Goal: Information Seeking & Learning: Learn about a topic

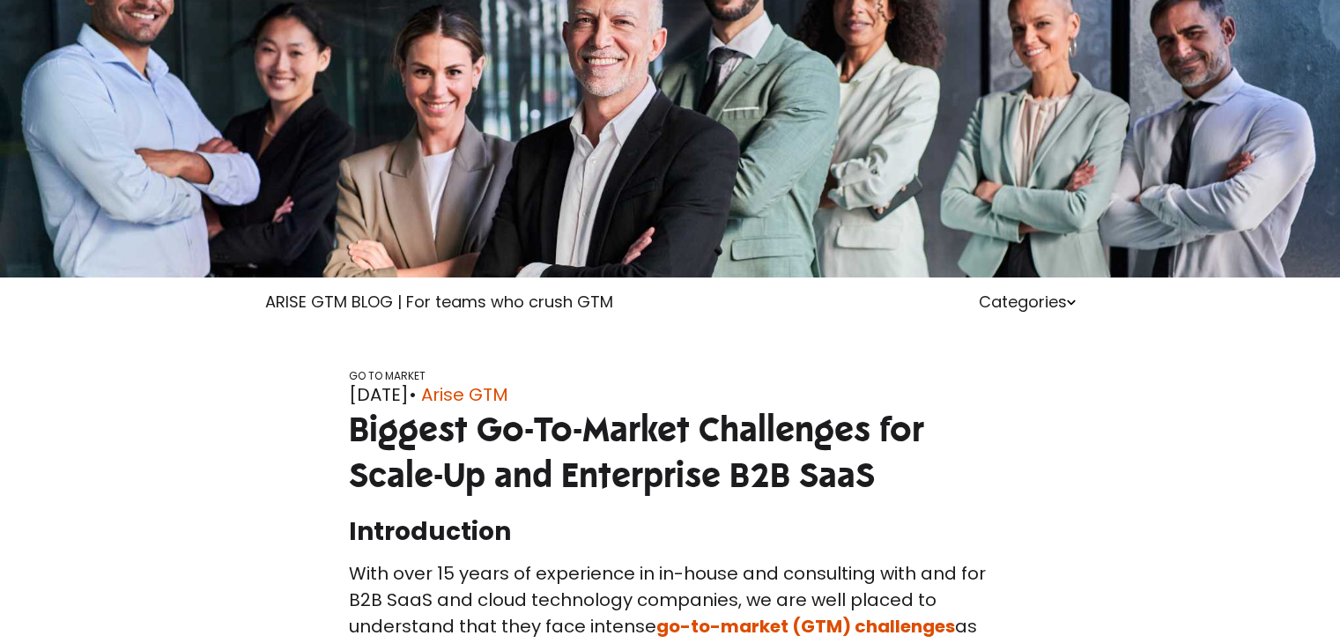
scroll to position [176, 0]
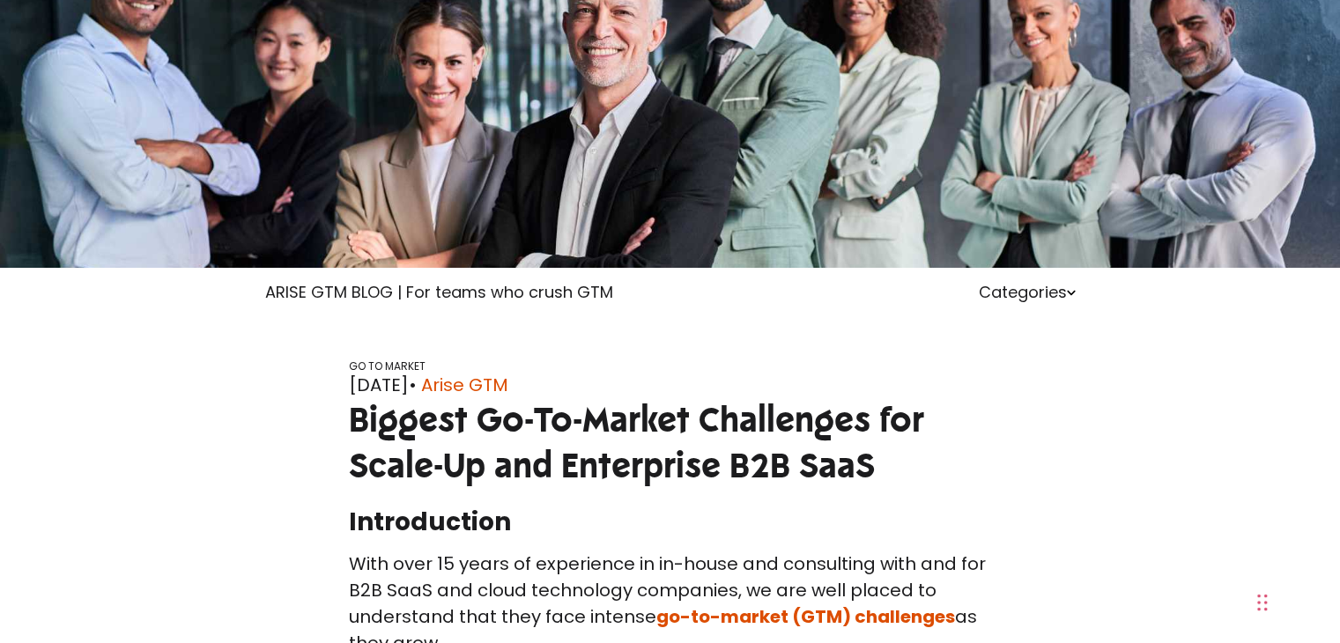
click at [735, 445] on span "Biggest Go-To-Market Challenges for Scale-Up and Enterprise B2B SaaS" at bounding box center [636, 442] width 575 height 89
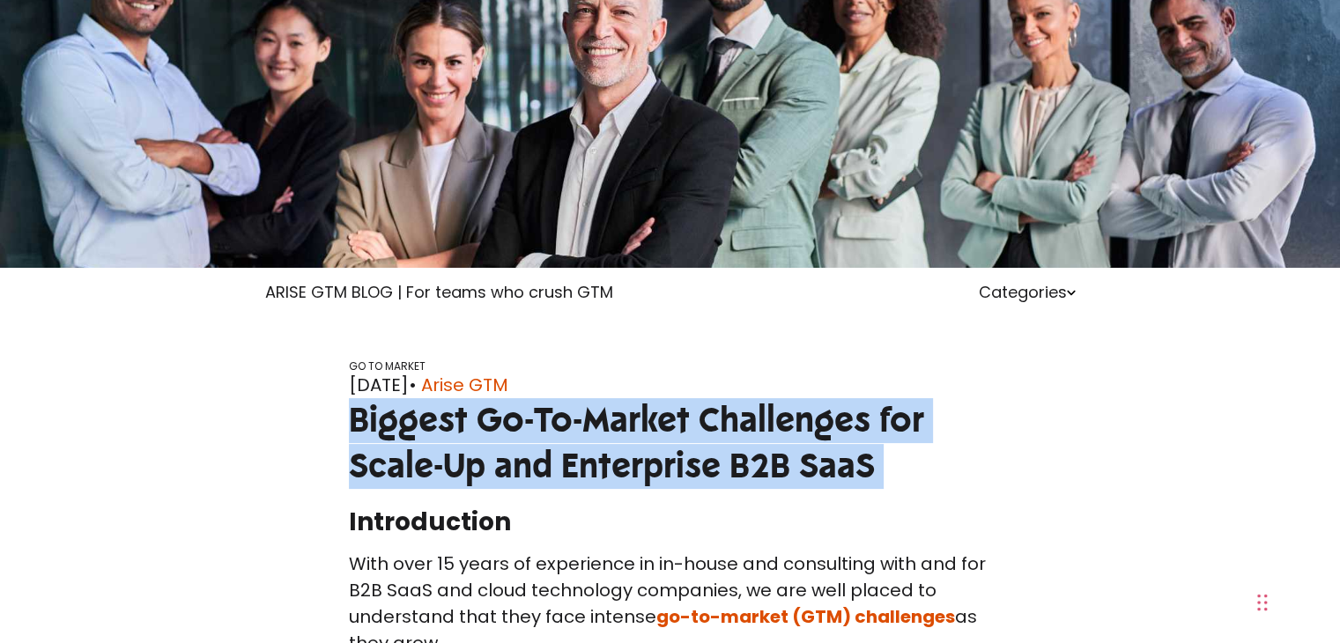
click at [735, 445] on span "Biggest Go-To-Market Challenges for Scale-Up and Enterprise B2B SaaS" at bounding box center [636, 442] width 575 height 89
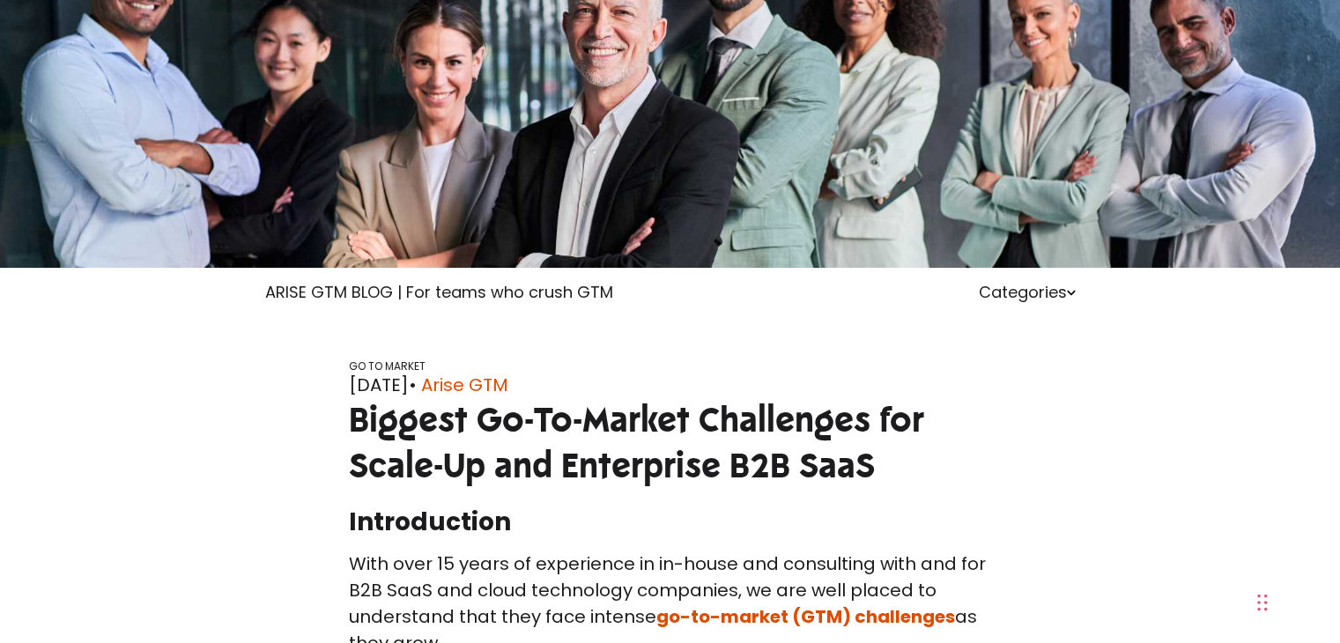
drag, startPoint x: 760, startPoint y: 386, endPoint x: 815, endPoint y: 380, distance: 55.0
click at [760, 387] on div "[DATE] • Arise GTM" at bounding box center [670, 385] width 643 height 26
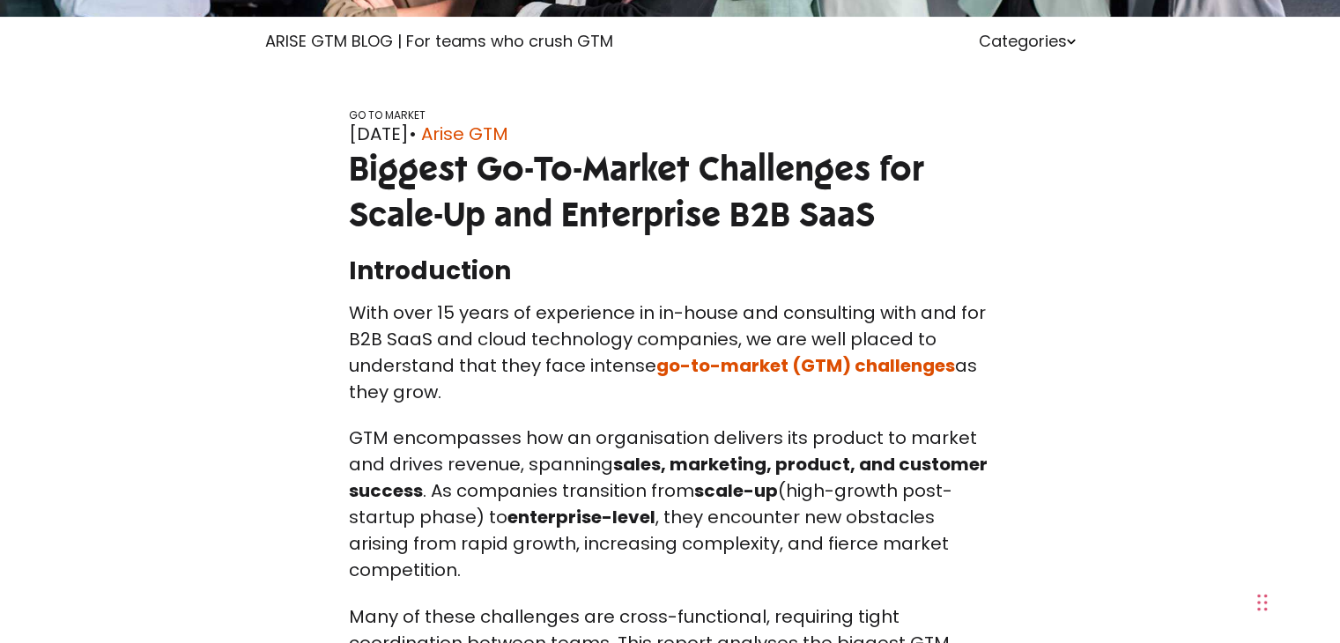
scroll to position [440, 0]
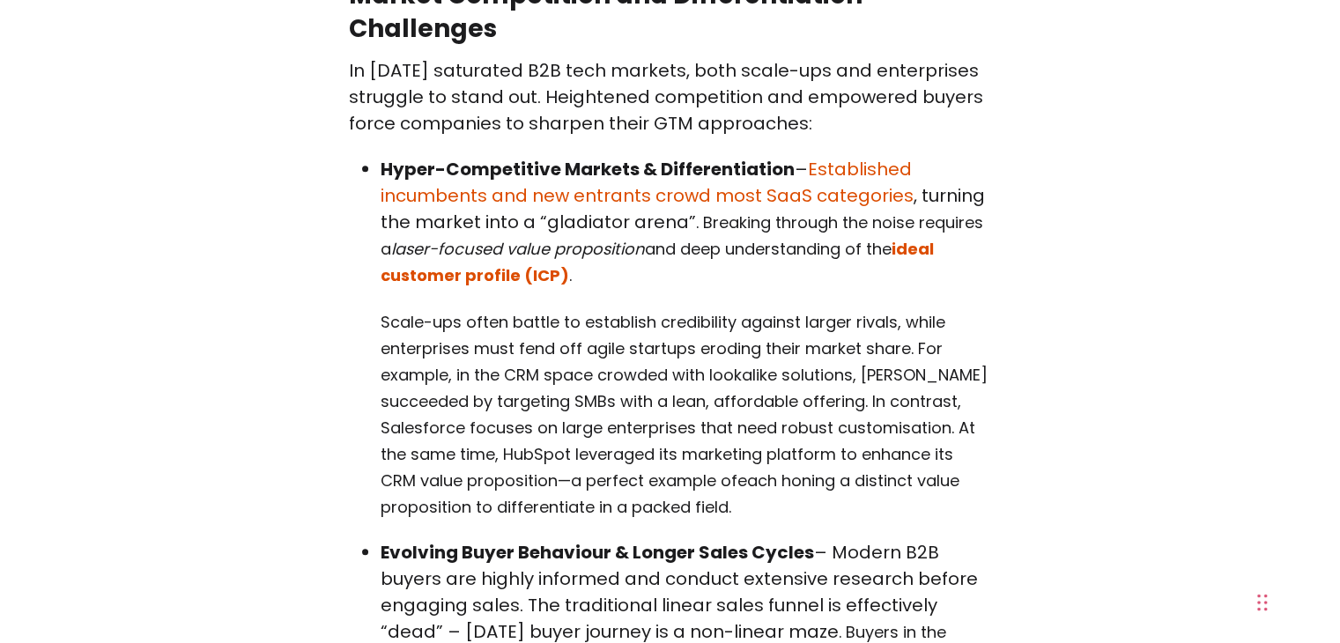
scroll to position [2425, 0]
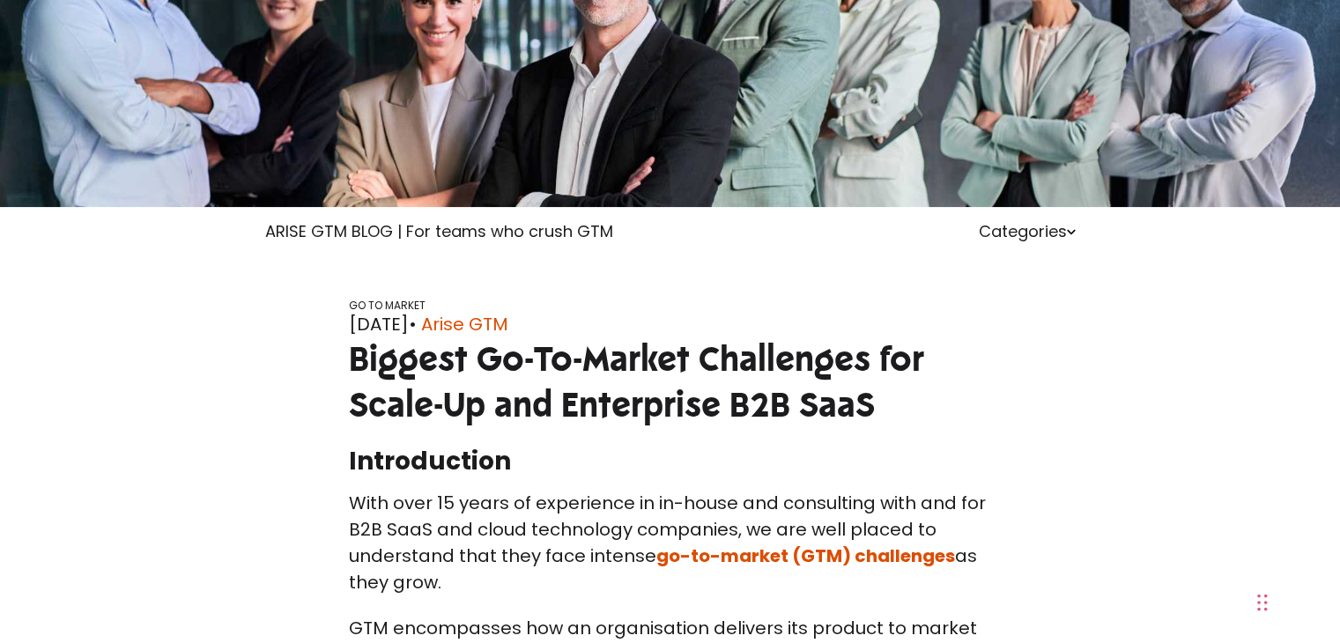
scroll to position [0, 0]
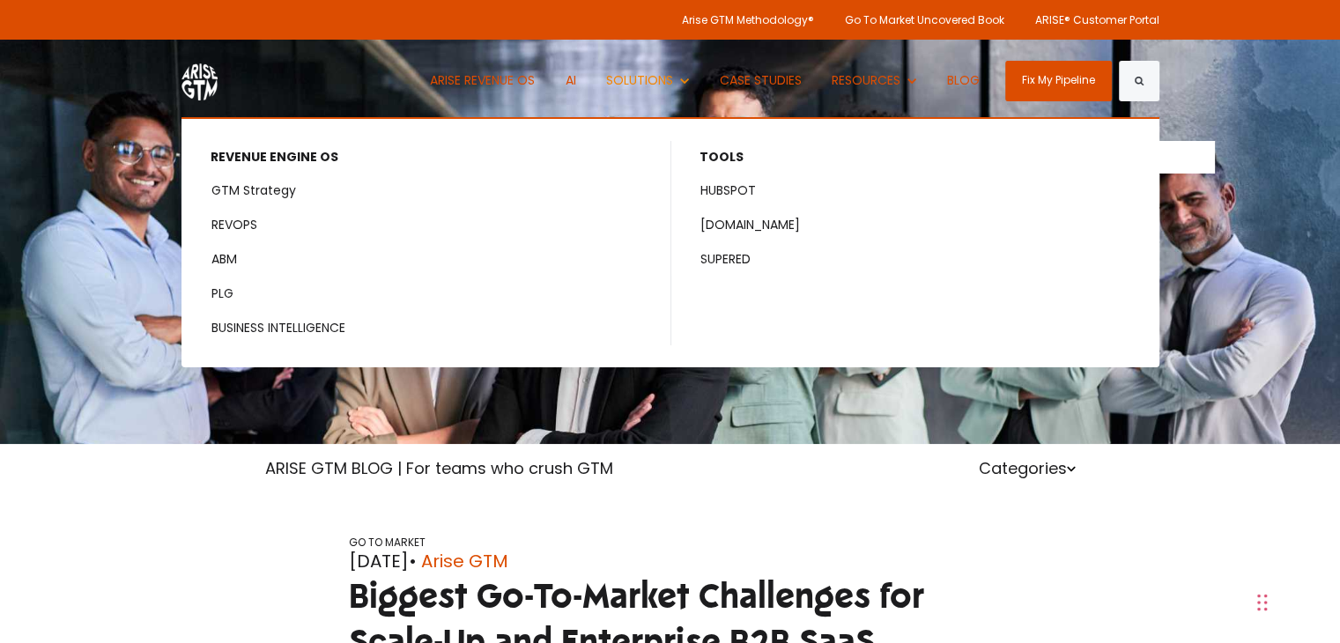
click at [883, 339] on li "Show submenu for TOOLS TOOLS HUBSPOT [DOMAIN_NAME] SUPERED" at bounding box center [913, 243] width 487 height 204
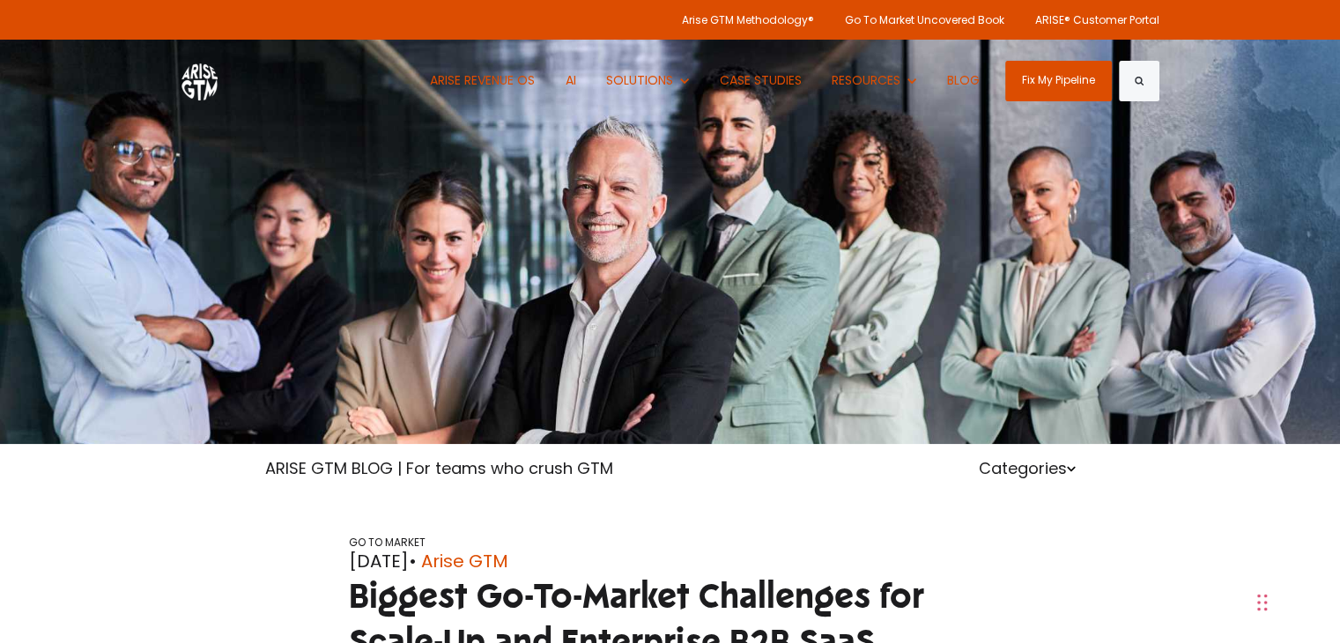
click at [923, 514] on div "GO TO MARKET [DATE] • Arise GTM Biggest Go-To-Market Challenges for Scale-Up an…" at bounding box center [670, 587] width 1340 height 190
click at [798, 522] on div "GO TO MARKET [DATE] • Arise GTM Biggest Go-To-Market Challenges for Scale-Up an…" at bounding box center [670, 587] width 1340 height 190
